Goal: Information Seeking & Learning: Learn about a topic

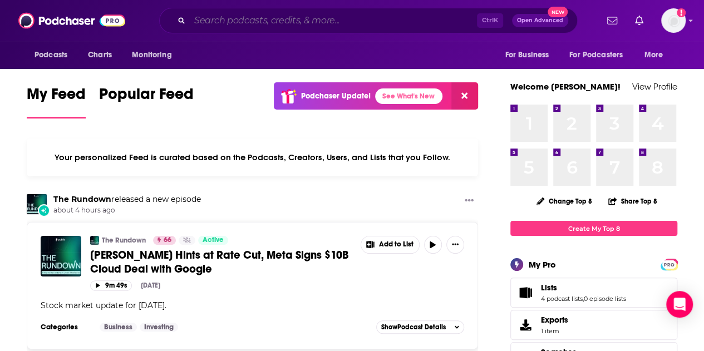
click at [288, 20] on input "Search podcasts, credits, & more..." at bounding box center [333, 21] width 287 height 18
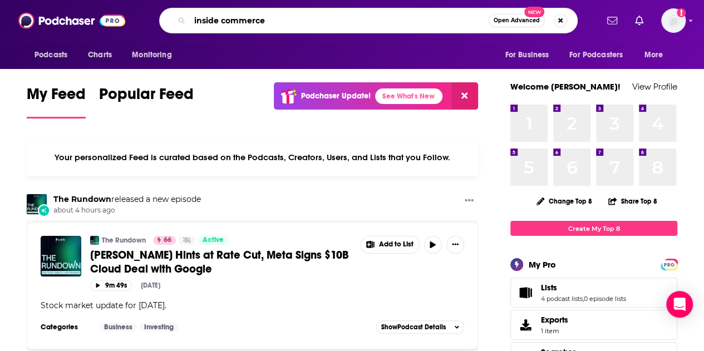
type input "inside commerce"
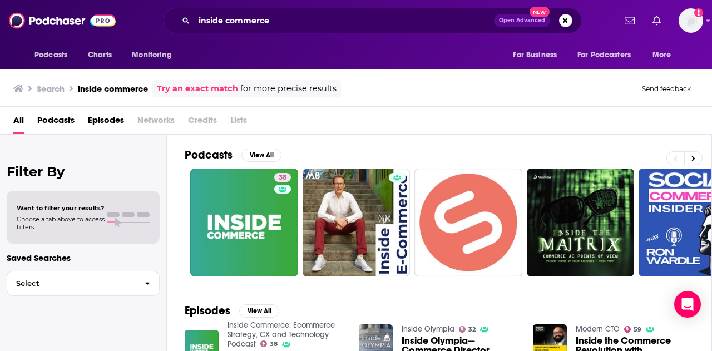
click at [54, 153] on div "Filter By Want to filter your results? Choose a tab above to access filters. Sa…" at bounding box center [83, 310] width 167 height 351
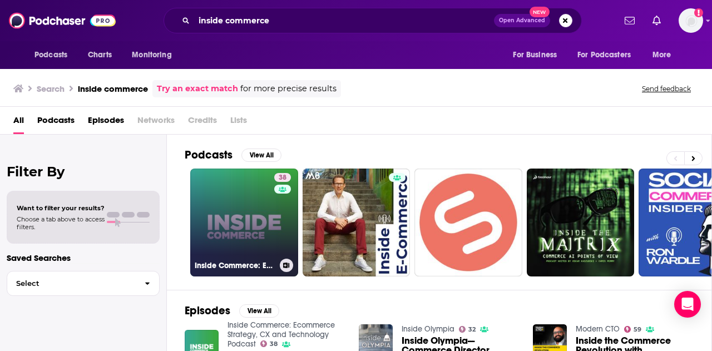
click at [238, 265] on h3 "Inside Commerce: Ecommerce Strategy, CX and Technology Podcast" at bounding box center [235, 265] width 81 height 9
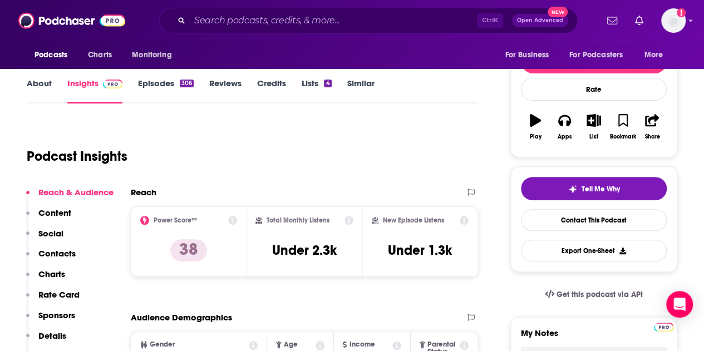
scroll to position [135, 0]
